Goal: Task Accomplishment & Management: Use online tool/utility

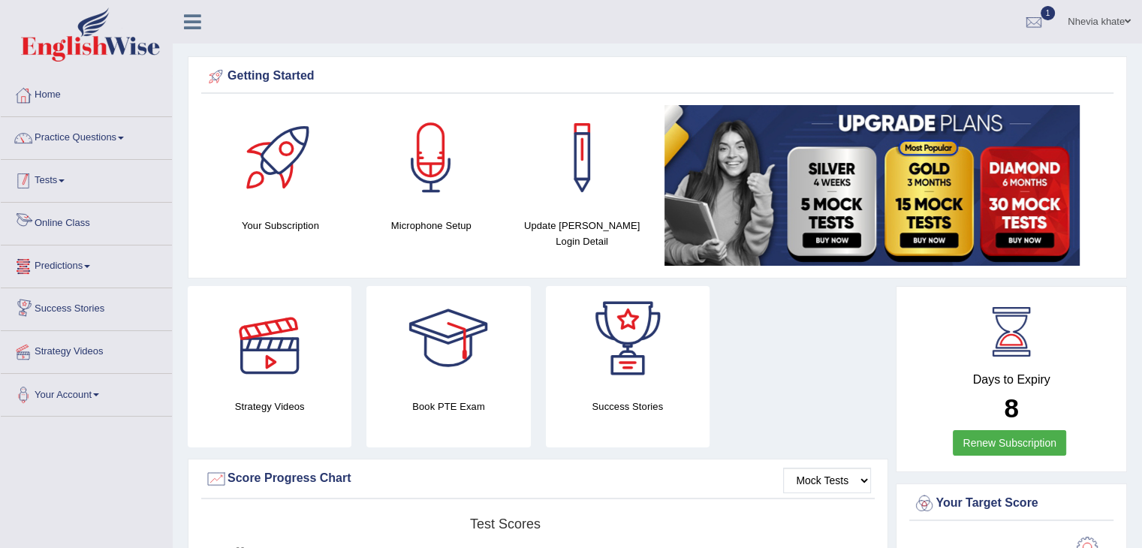
click at [61, 182] on link "Tests" at bounding box center [86, 179] width 171 height 38
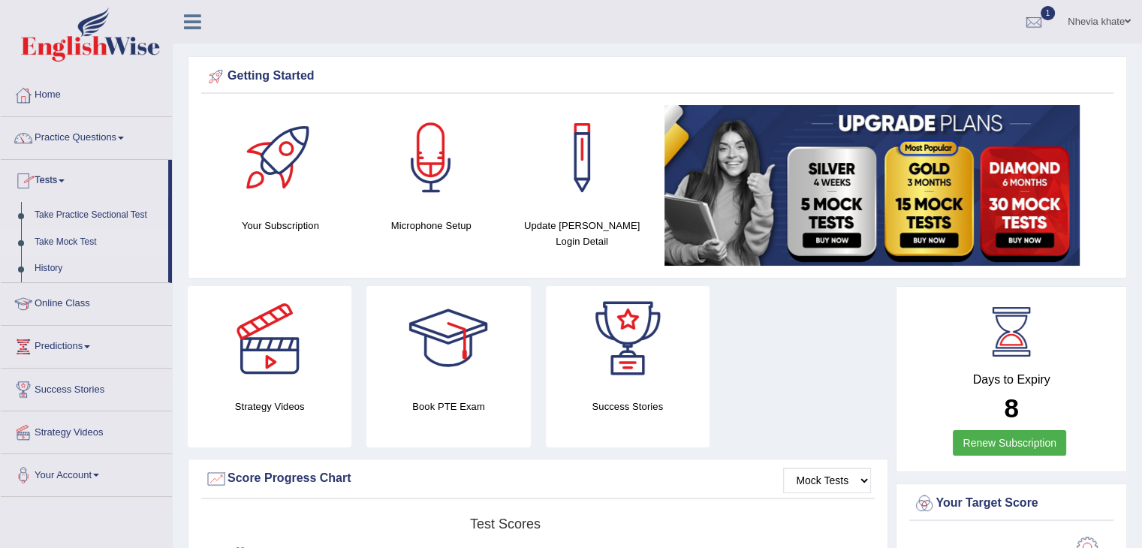
click at [66, 244] on link "Take Mock Test" at bounding box center [98, 242] width 140 height 27
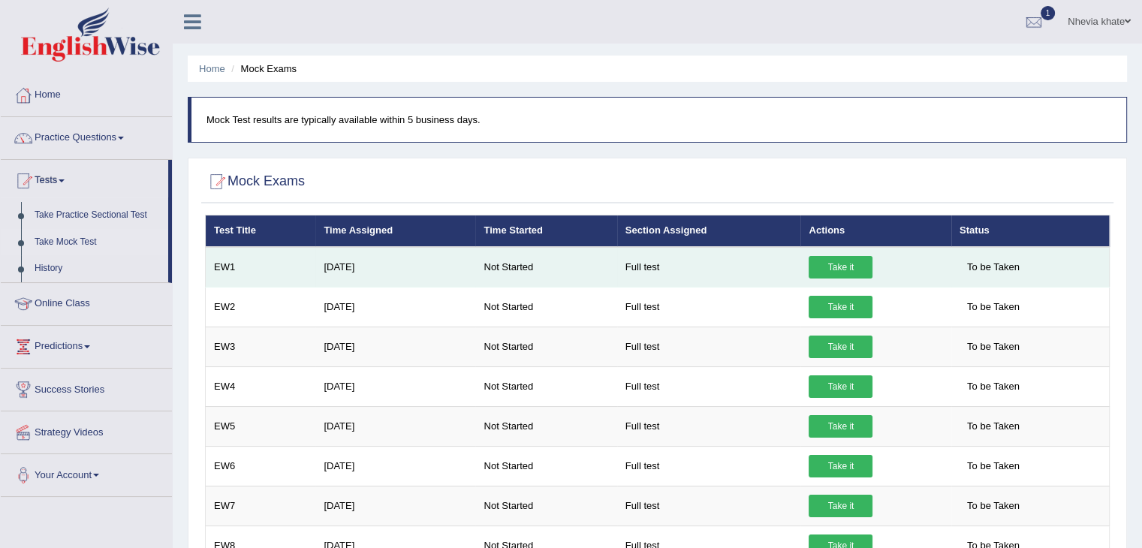
click at [826, 264] on link "Take it" at bounding box center [840, 267] width 64 height 23
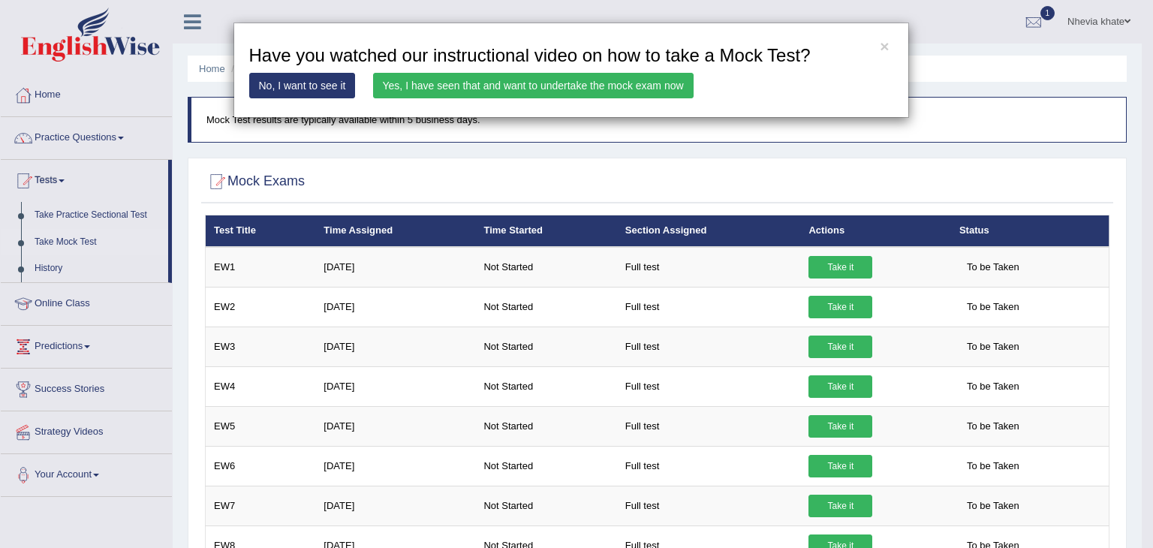
click at [614, 92] on link "Yes, I have seen that and want to undertake the mock exam now" at bounding box center [533, 86] width 320 height 26
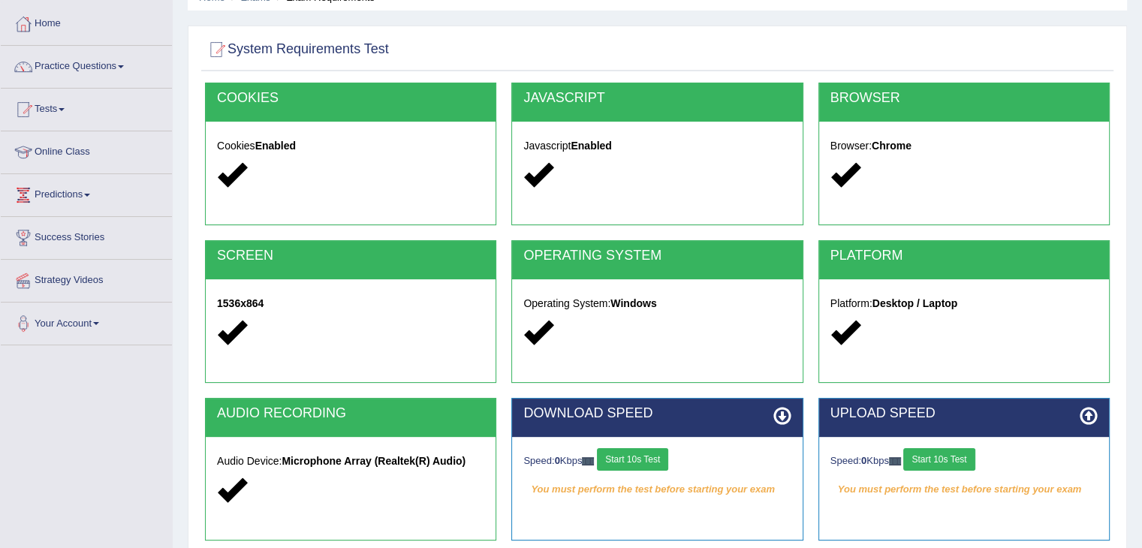
scroll to position [150, 0]
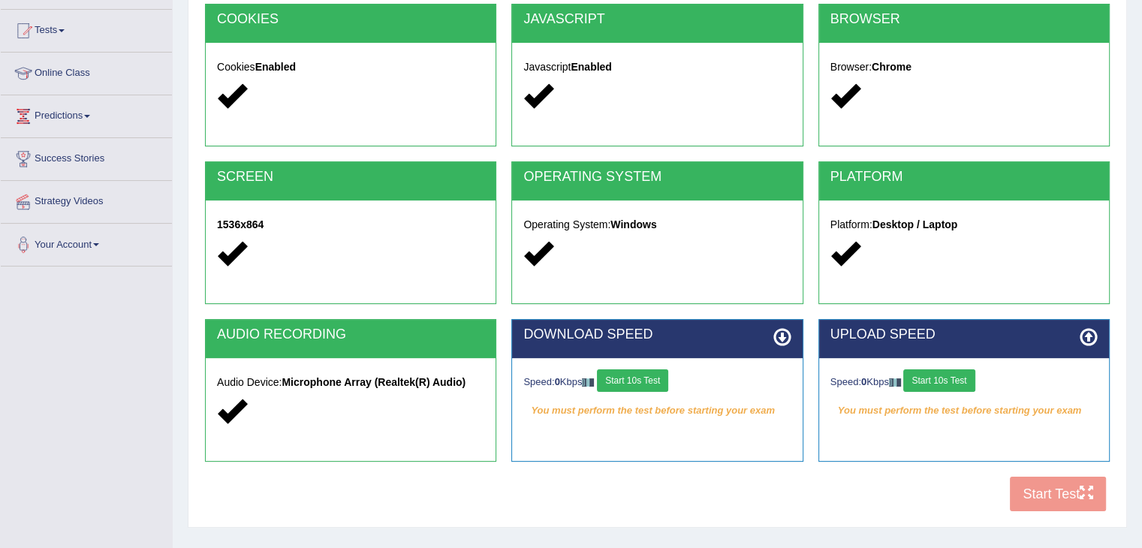
drag, startPoint x: 931, startPoint y: 381, endPoint x: 934, endPoint y: 389, distance: 8.6
click at [934, 388] on button "Start 10s Test" at bounding box center [938, 380] width 71 height 23
click at [650, 384] on button "Start 10s Test" at bounding box center [632, 380] width 71 height 23
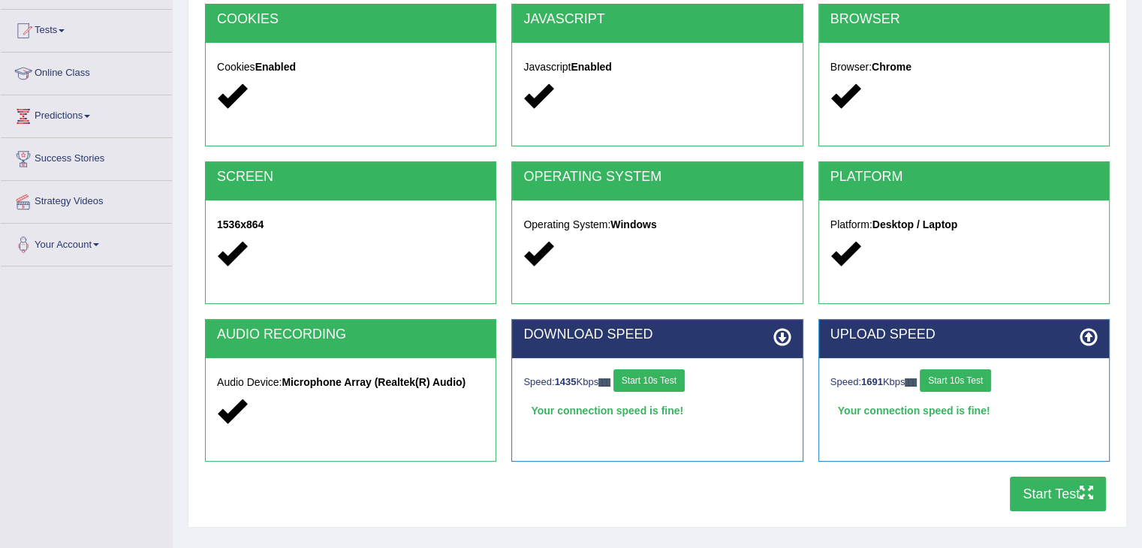
click at [1066, 487] on button "Start Test" at bounding box center [1057, 494] width 96 height 35
